Goal: Task Accomplishment & Management: Use online tool/utility

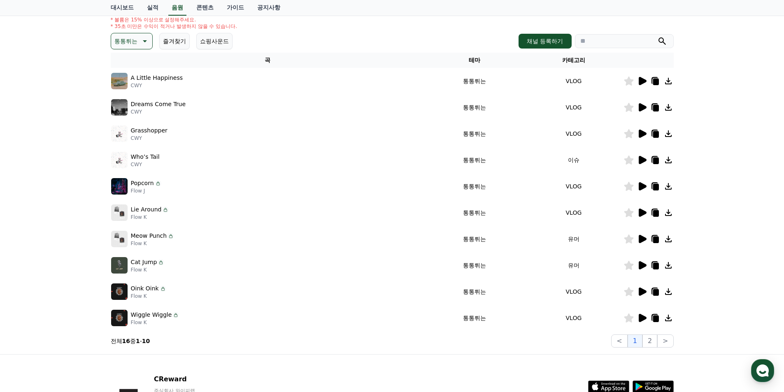
scroll to position [123, 0]
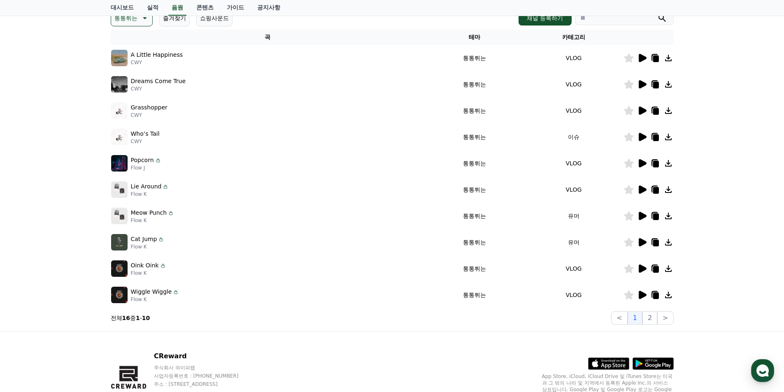
click at [640, 243] on icon at bounding box center [643, 242] width 8 height 8
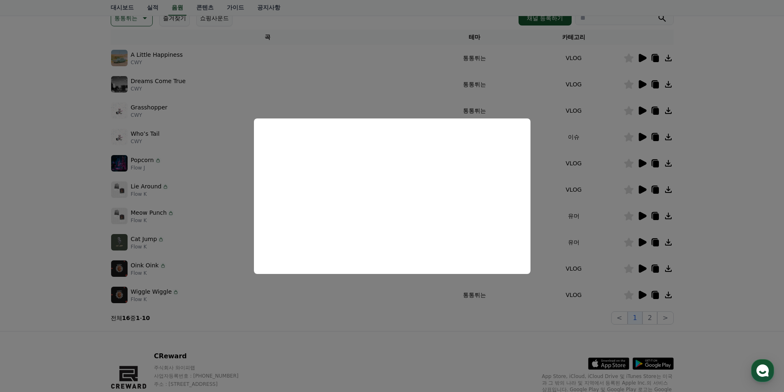
click at [643, 215] on button "close modal" at bounding box center [392, 196] width 784 height 392
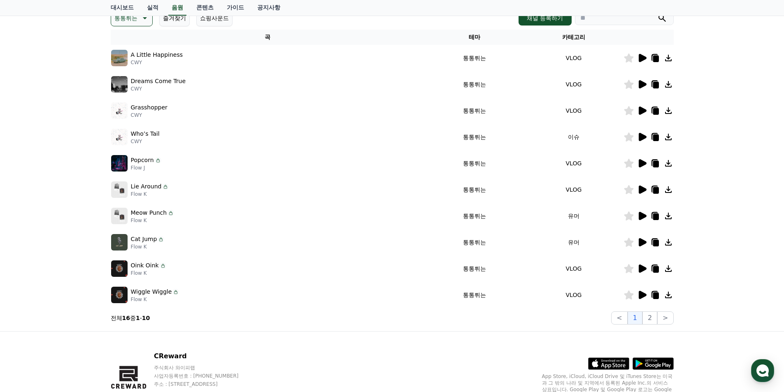
click at [642, 212] on icon at bounding box center [642, 216] width 10 height 10
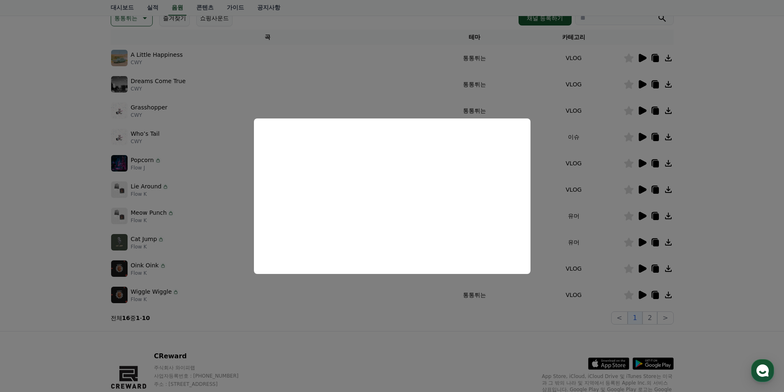
click at [239, 193] on button "close modal" at bounding box center [392, 196] width 784 height 392
